Goal: Contribute content: Contribute content

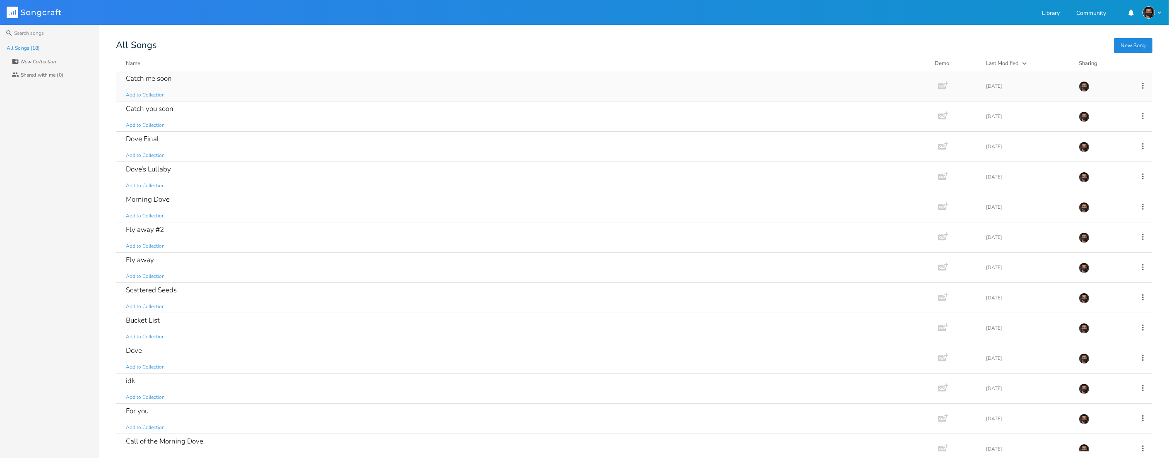
click at [161, 82] on div "Catch me soon" at bounding box center [149, 78] width 46 height 7
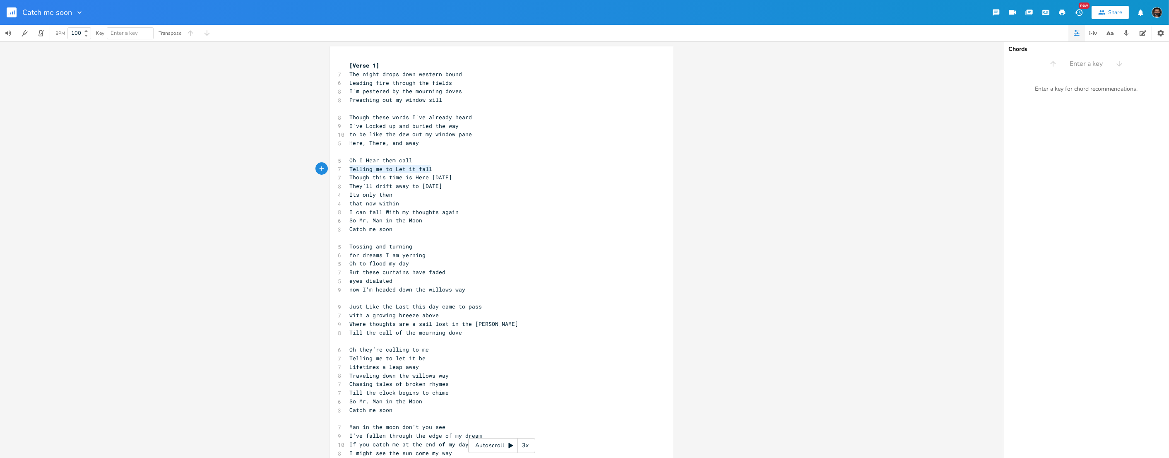
scroll to position [0, 66]
drag, startPoint x: 350, startPoint y: 170, endPoint x: 431, endPoint y: 173, distance: 81.6
click at [431, 173] on pre "Telling me to Let it fall" at bounding box center [497, 169] width 299 height 9
type textarea "let it go emr"
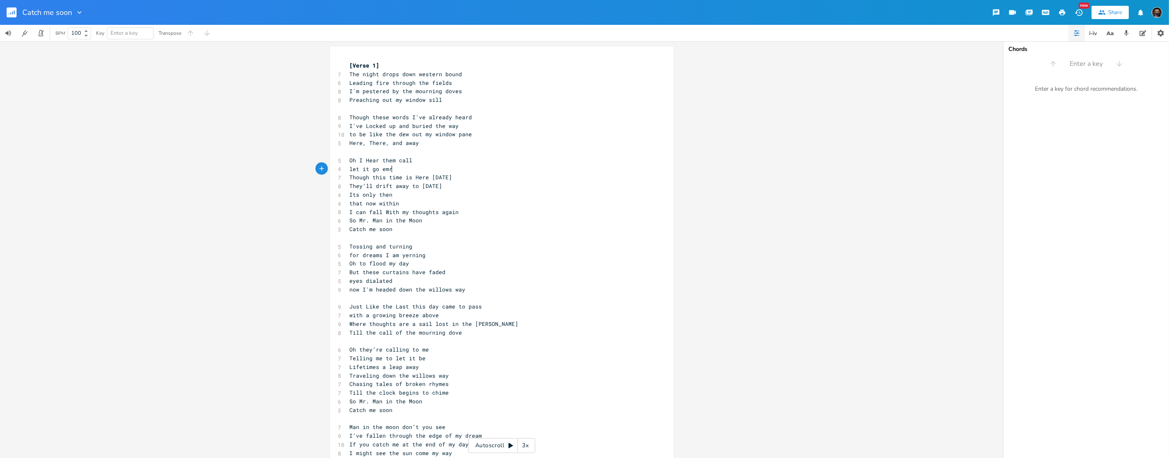
scroll to position [0, 0]
type textarea "braf"
type textarea "ce the fall"
drag, startPoint x: 349, startPoint y: 178, endPoint x: 465, endPoint y: 190, distance: 116.5
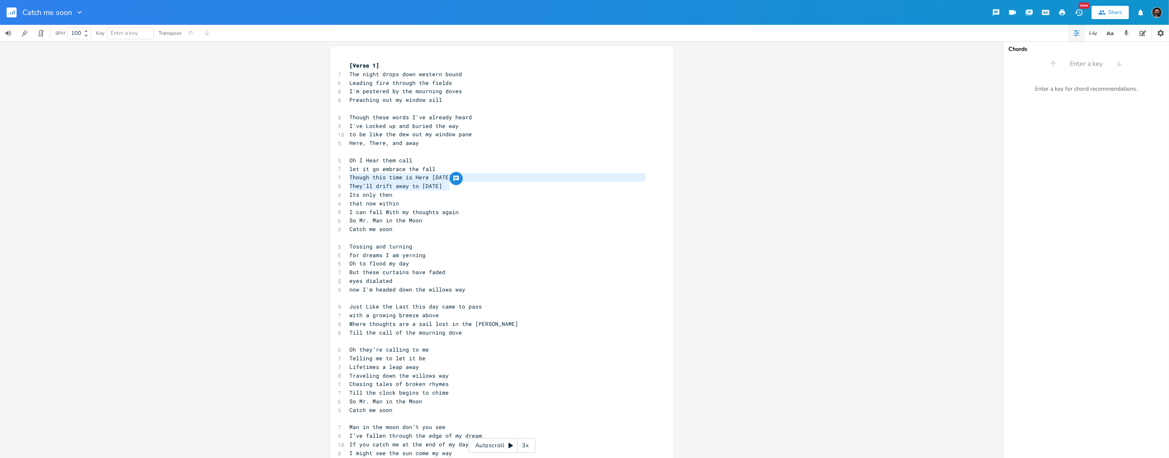
click at [465, 190] on div "[Verse 1] 7 The night drops down western bound 6 Leading fire through the field…" at bounding box center [497, 259] width 299 height 396
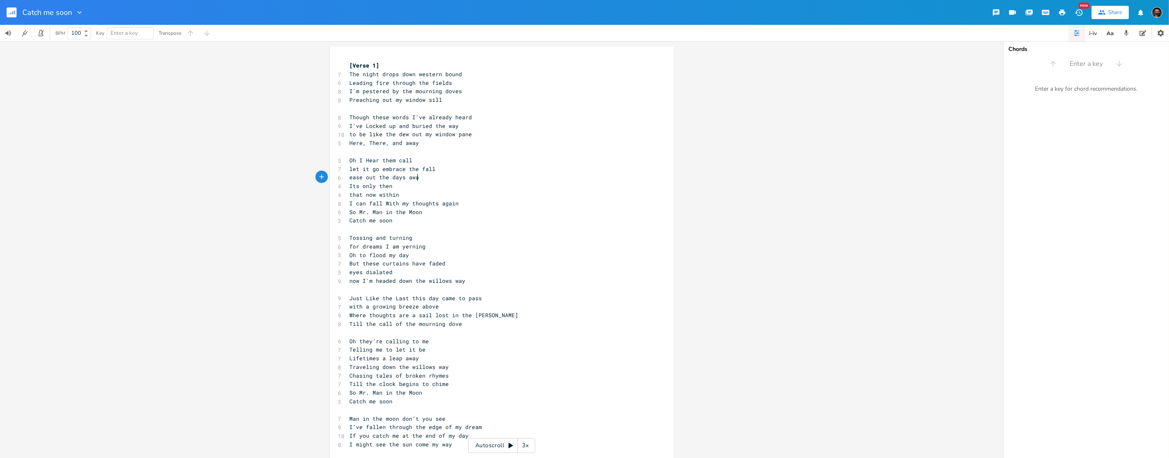
type textarea "ease out the days away"
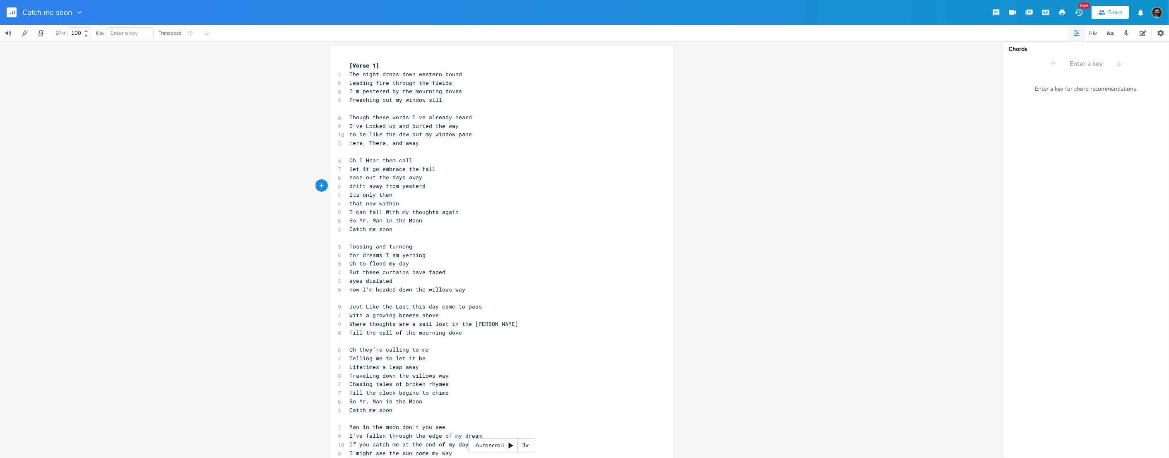
type textarea "drift away from [DATE]"
drag, startPoint x: 358, startPoint y: 221, endPoint x: 349, endPoint y: 220, distance: 8.8
click at [349, 220] on pre "So Mr. Man in the Moon" at bounding box center [497, 220] width 299 height 9
type textarea "oh"
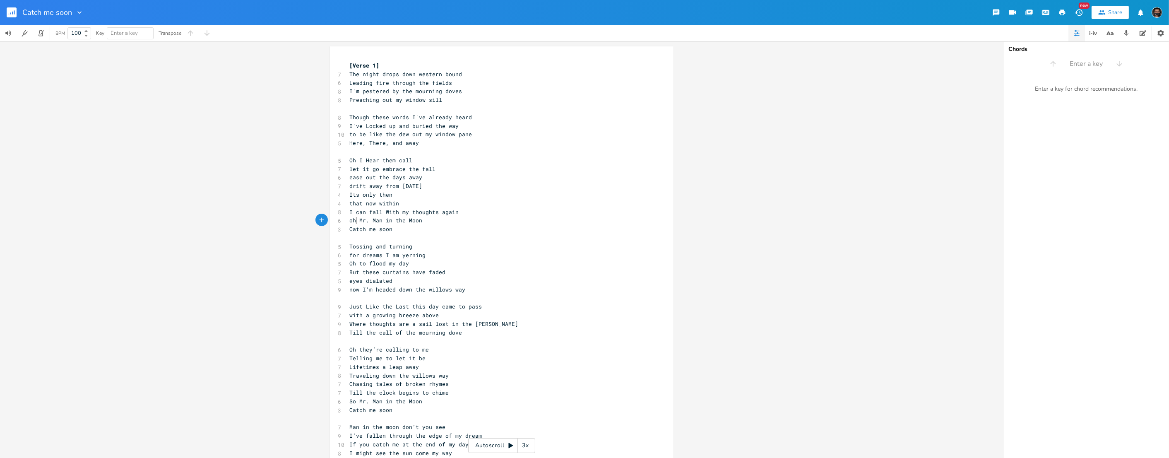
scroll to position [0, 0]
type textarea "and sp"
type textarea "o"
